Goal: Task Accomplishment & Management: Manage account settings

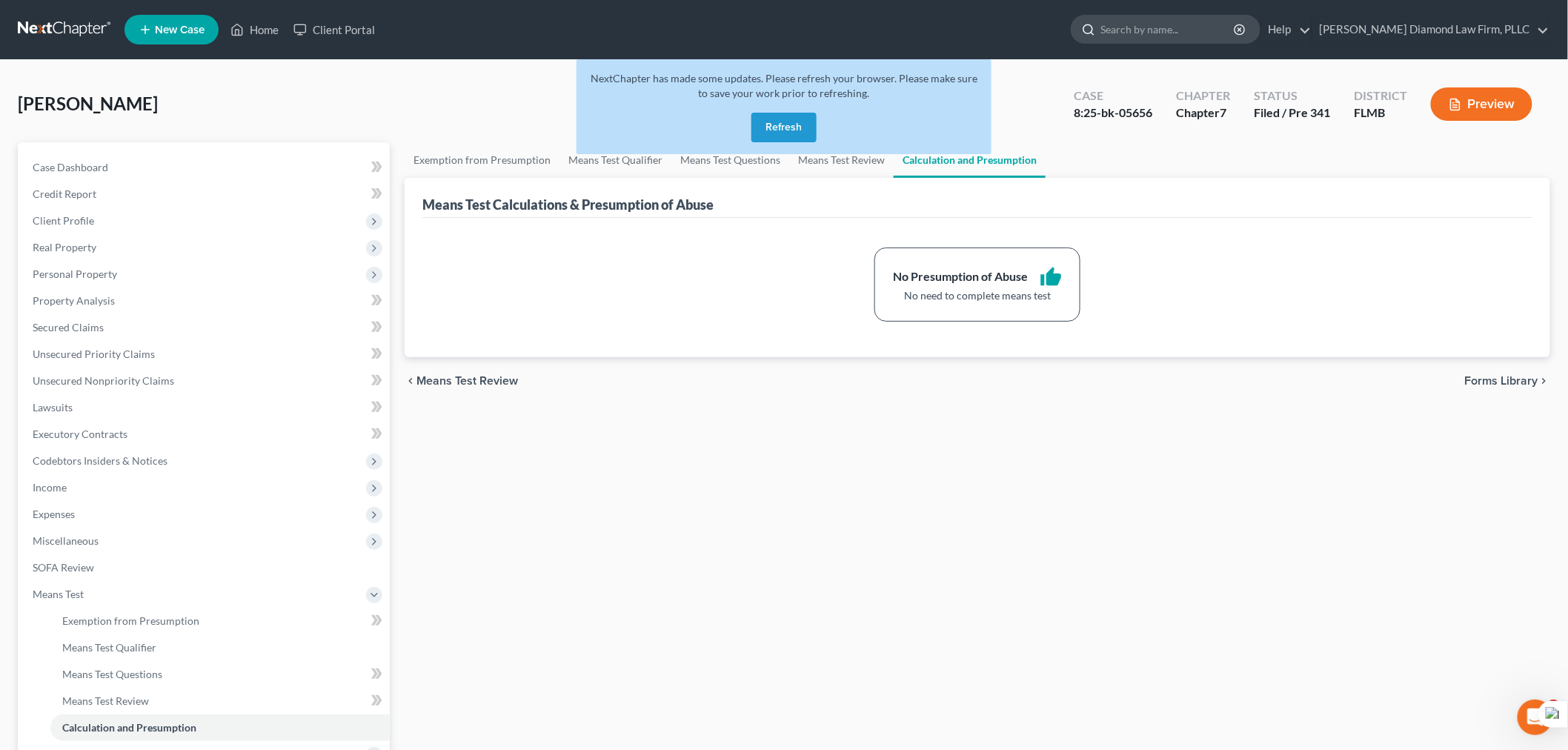
click at [1236, 30] on input "search" at bounding box center [1168, 29] width 136 height 27
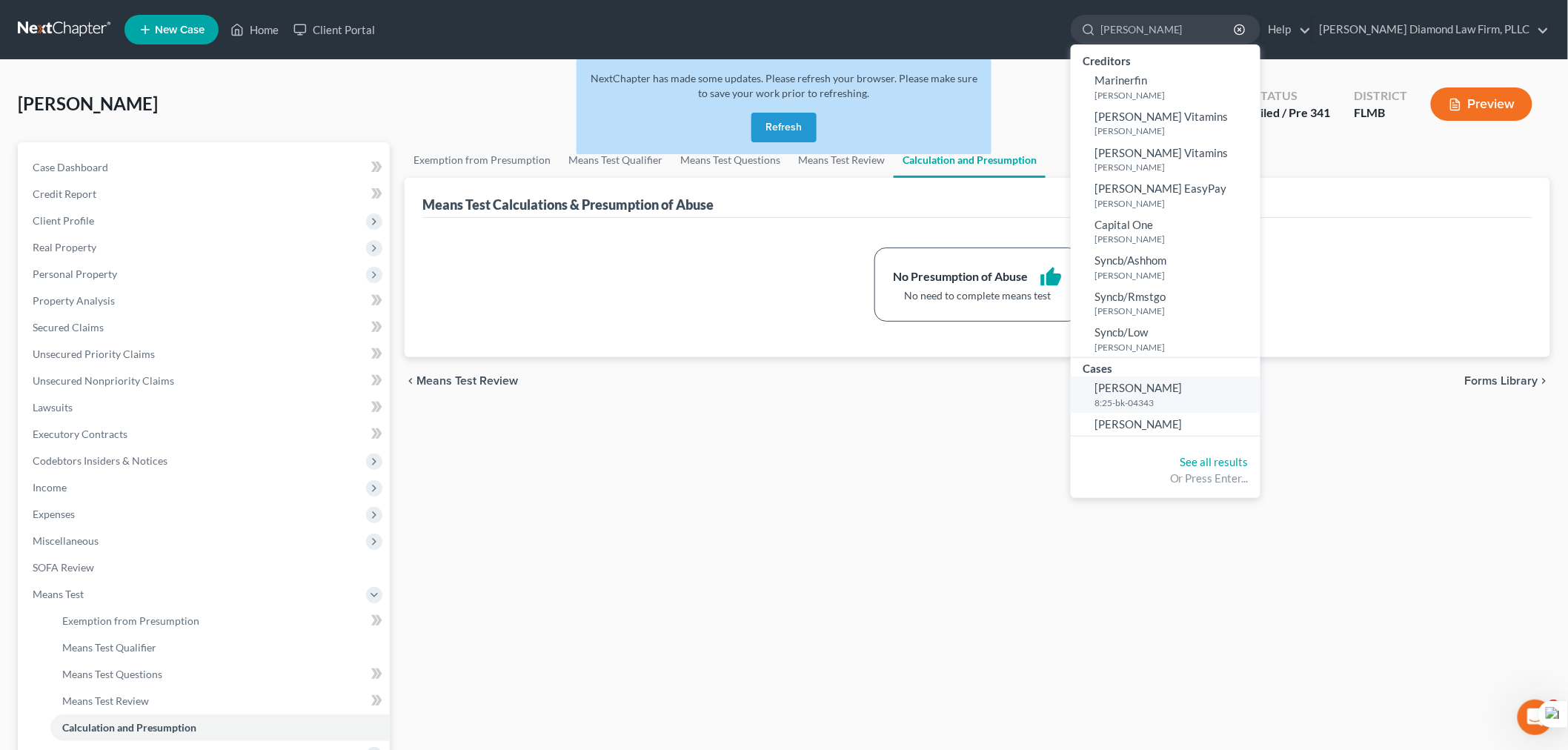
type input "[PERSON_NAME]"
click at [1225, 395] on link "[PERSON_NAME] 8:25-bk-04343" at bounding box center [1166, 394] width 190 height 36
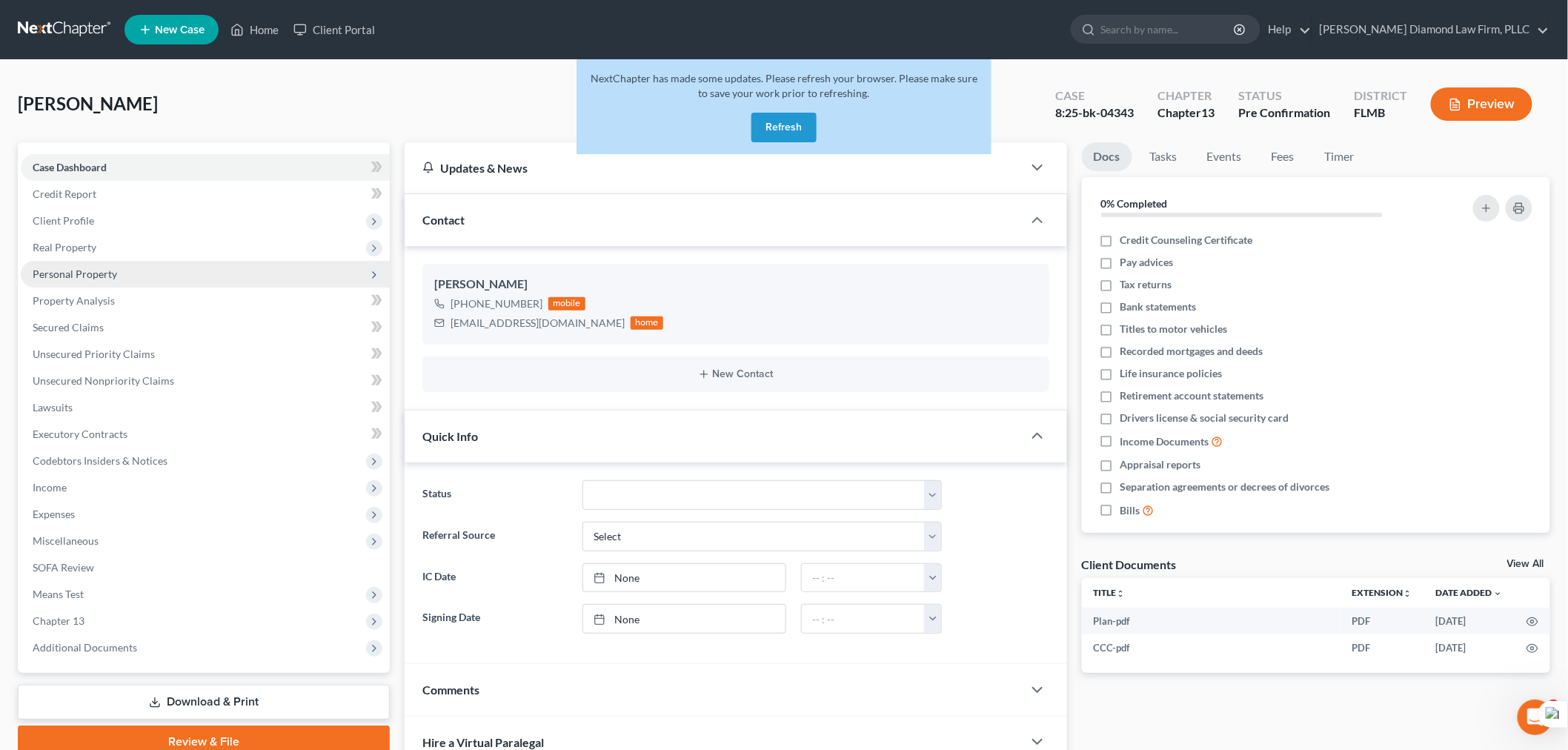
click at [101, 271] on span "Personal Property" at bounding box center [75, 274] width 85 height 12
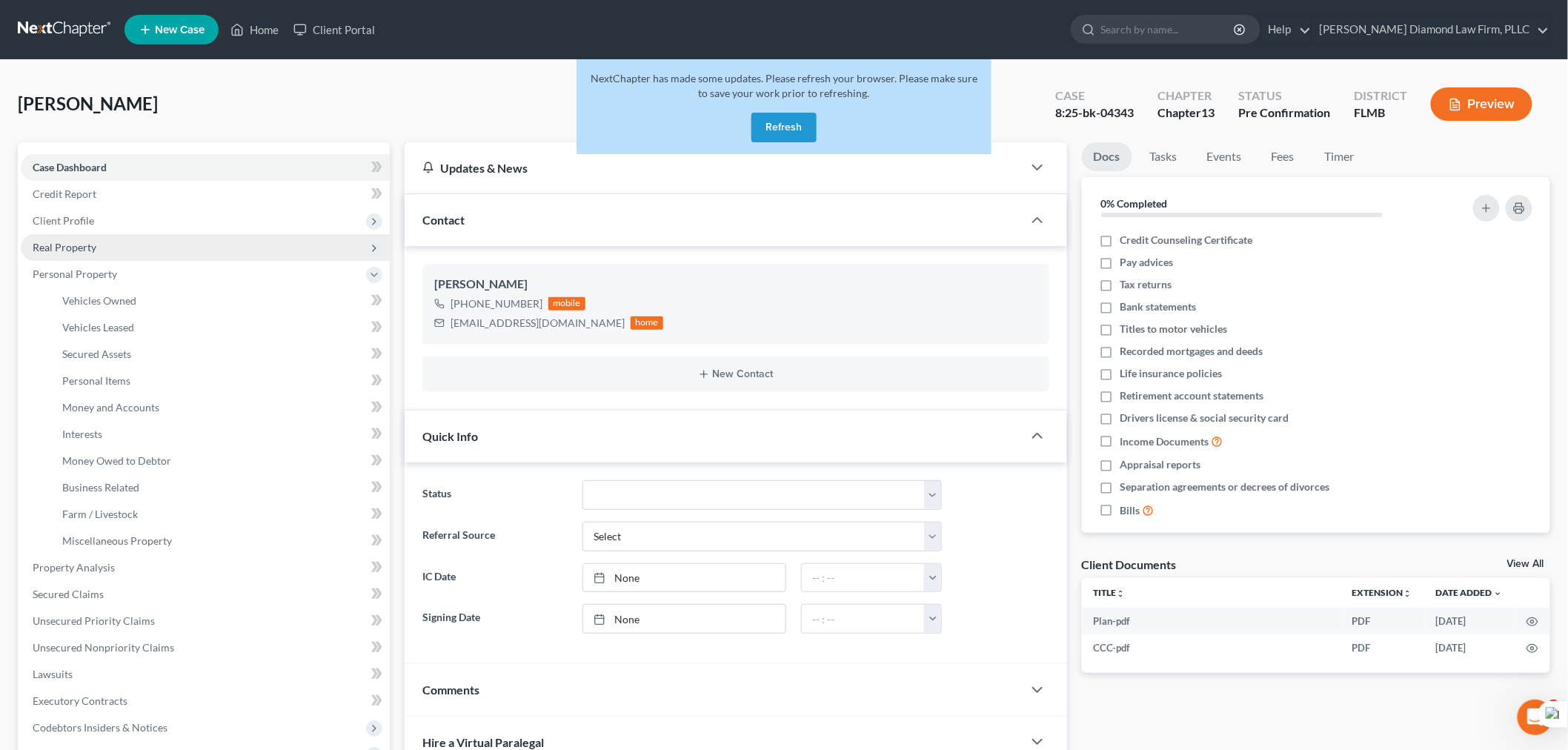
click at [91, 246] on span "Real Property" at bounding box center [64, 247] width 64 height 12
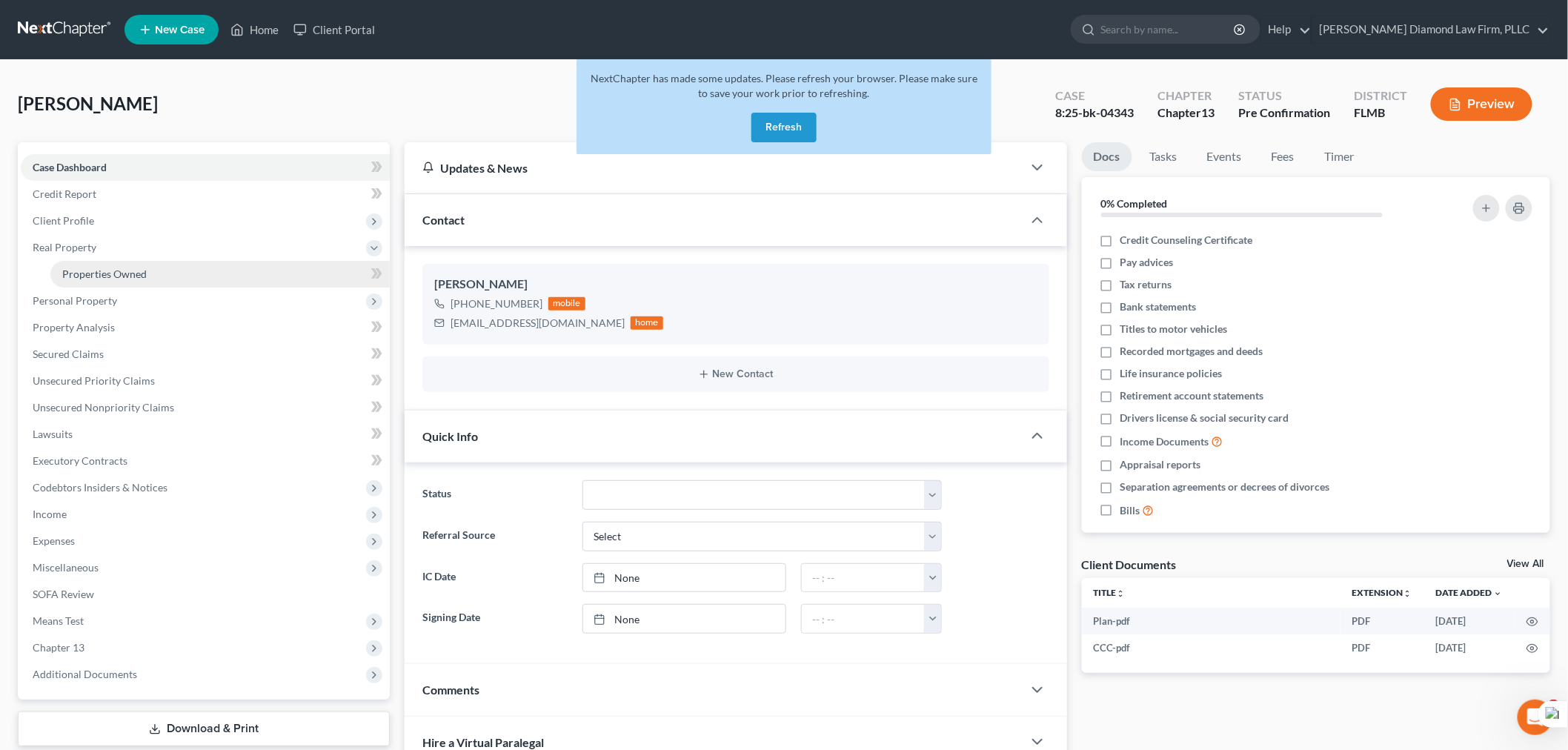
click at [114, 264] on link "Properties Owned" at bounding box center [220, 274] width 340 height 26
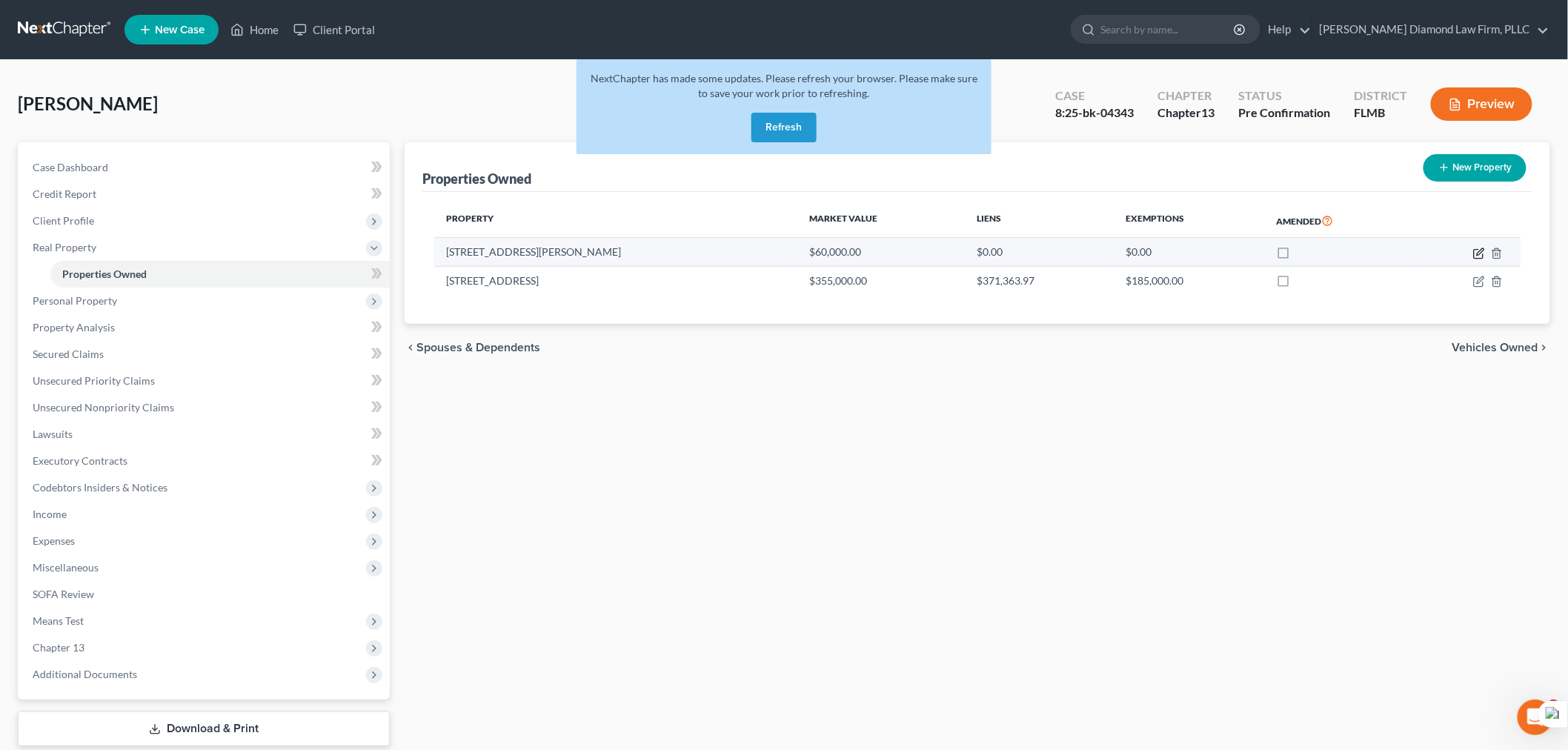
click at [1479, 248] on icon "button" at bounding box center [1479, 253] width 11 height 11
select select "14"
select select "3"
select select "1"
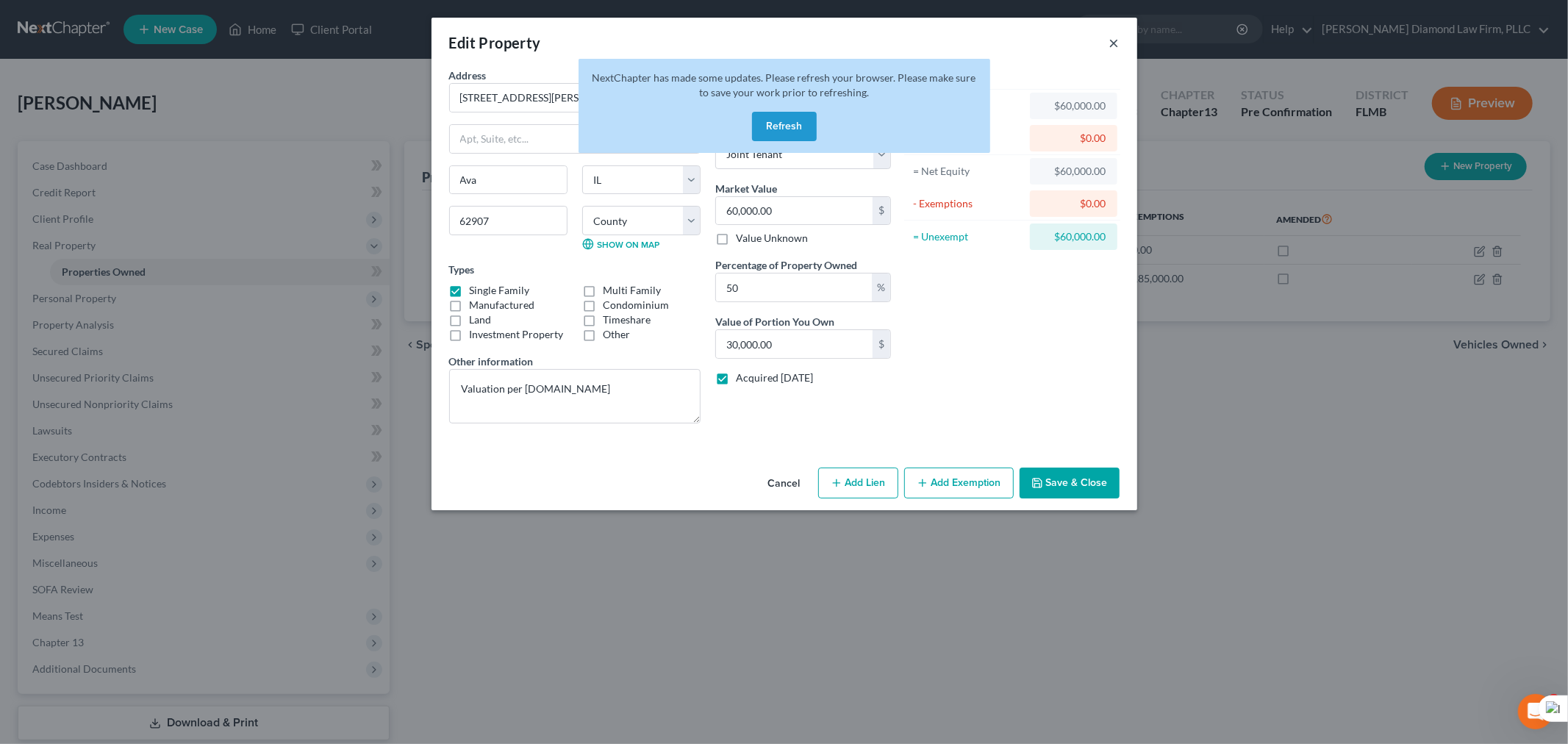
click at [1116, 39] on button "×" at bounding box center [1114, 43] width 10 height 18
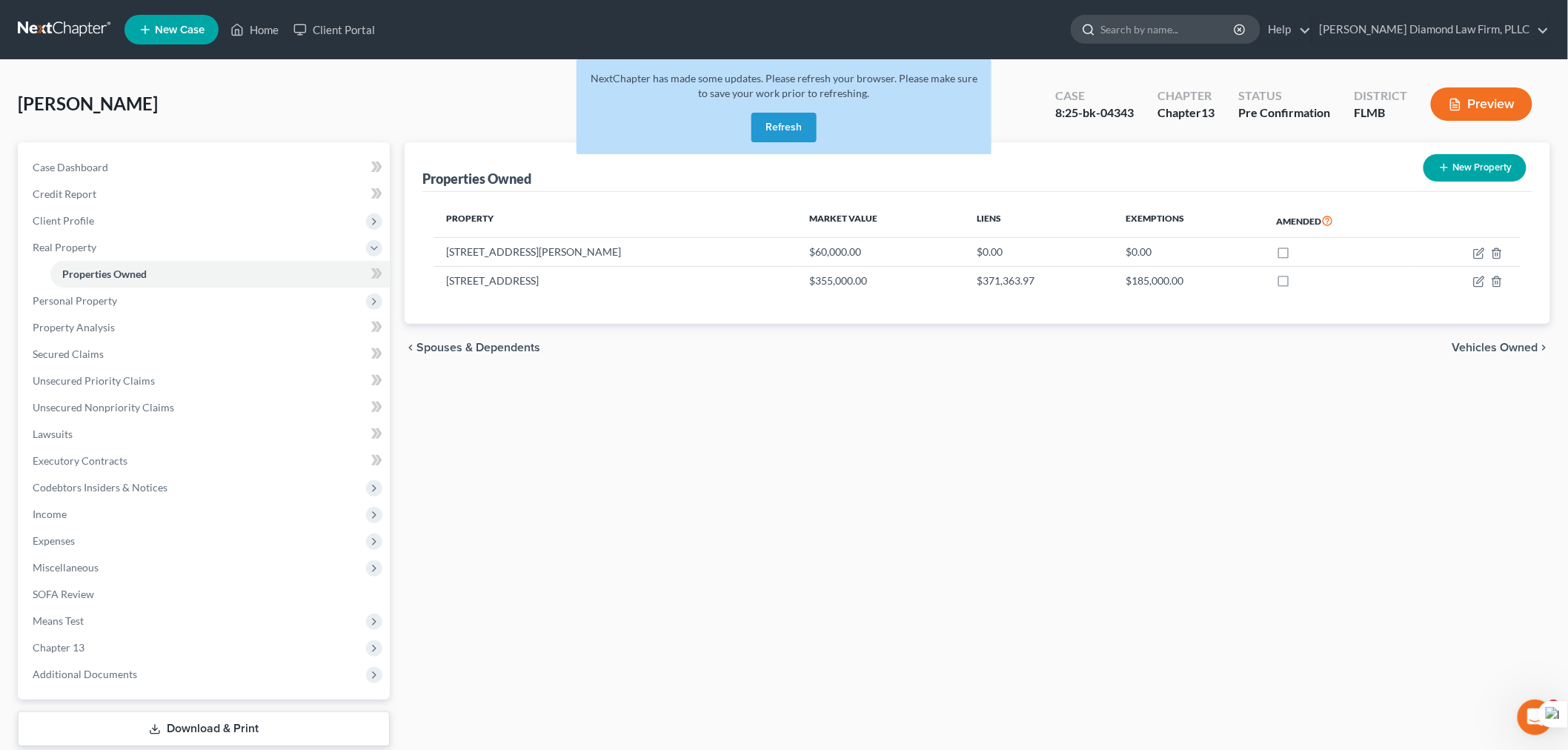
click at [1188, 26] on input "search" at bounding box center [1168, 29] width 136 height 27
click at [779, 119] on button "Refresh" at bounding box center [784, 128] width 65 height 30
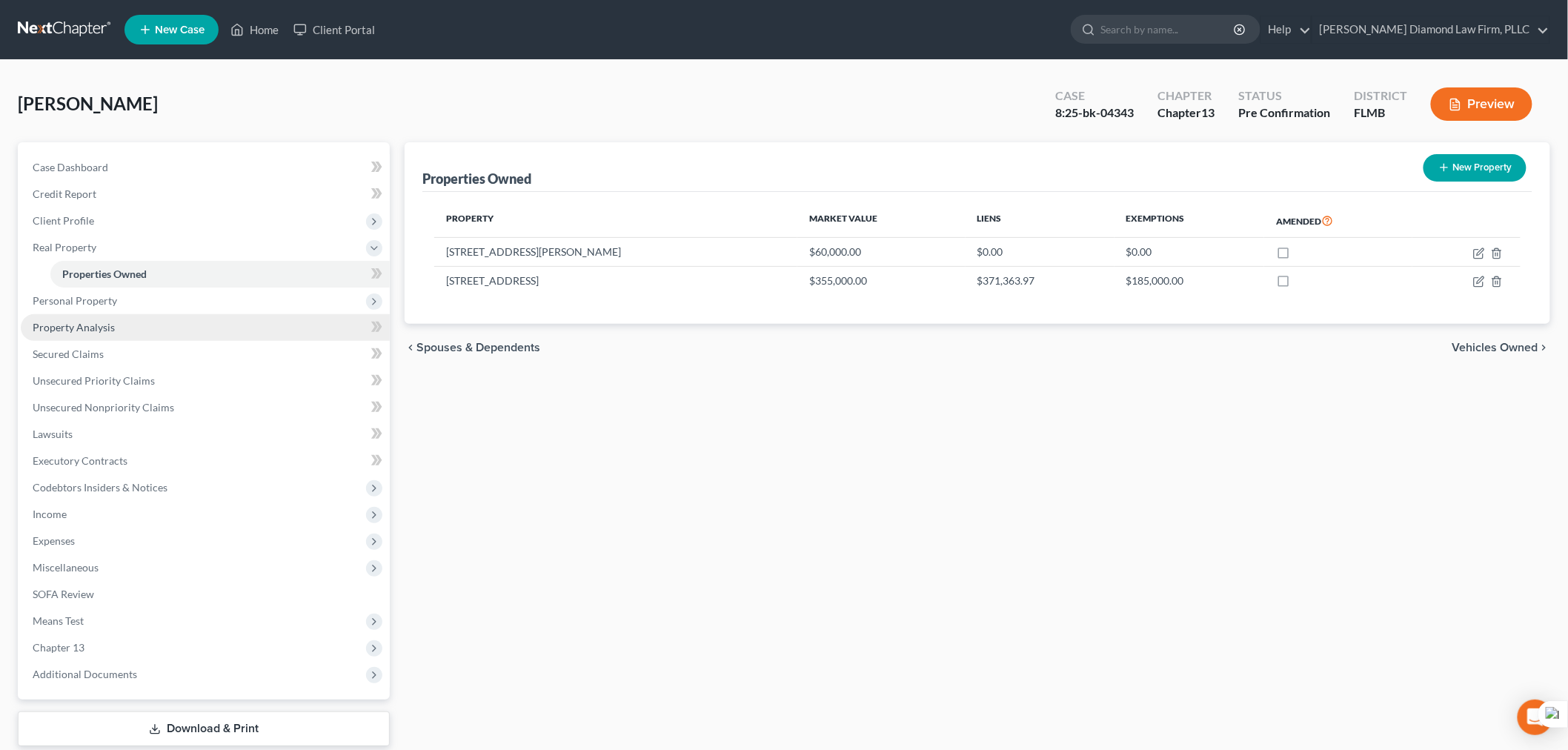
click at [146, 331] on link "Property Analysis" at bounding box center [206, 327] width 369 height 26
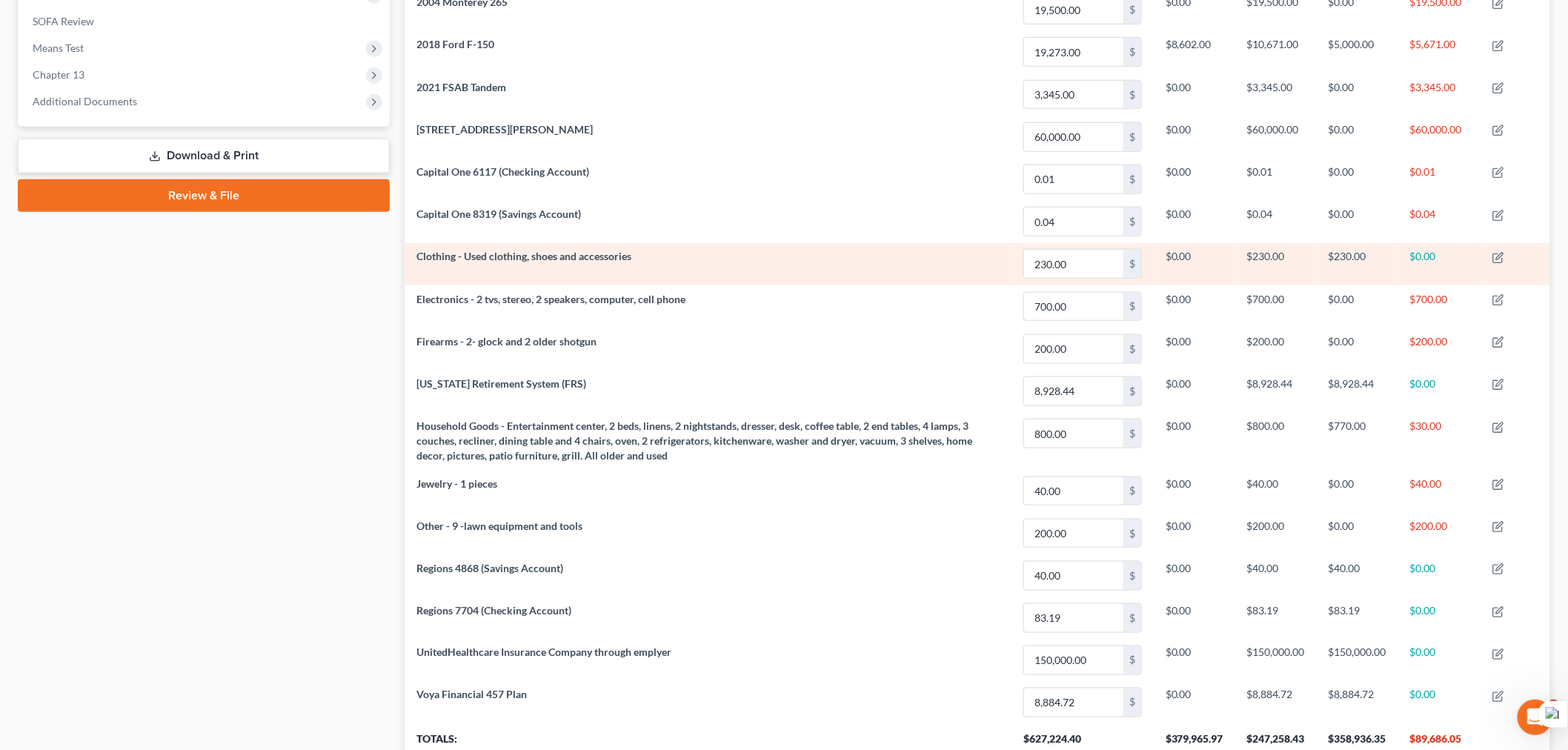
scroll to position [667, 0]
